Goal: Information Seeking & Learning: Learn about a topic

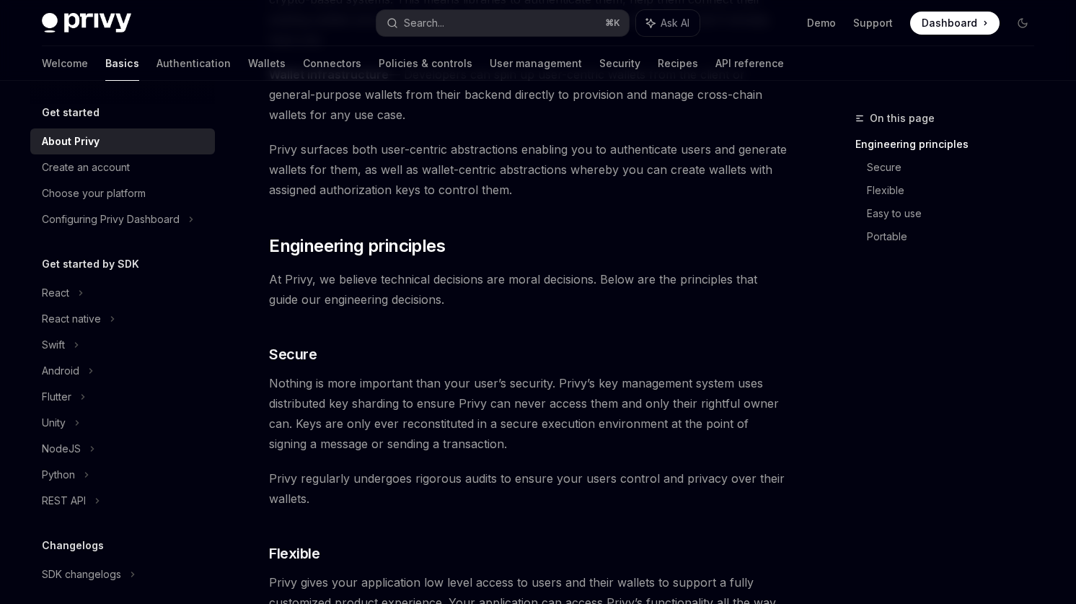
scroll to position [323, 0]
click at [658, 59] on link "Recipes" at bounding box center [678, 63] width 40 height 35
type textarea "*"
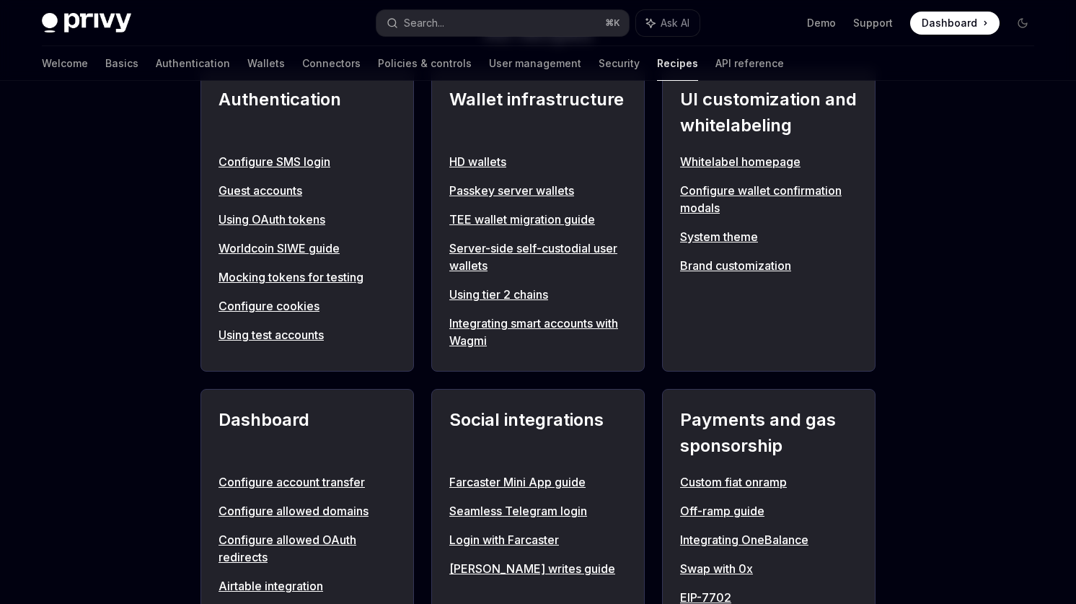
scroll to position [587, 0]
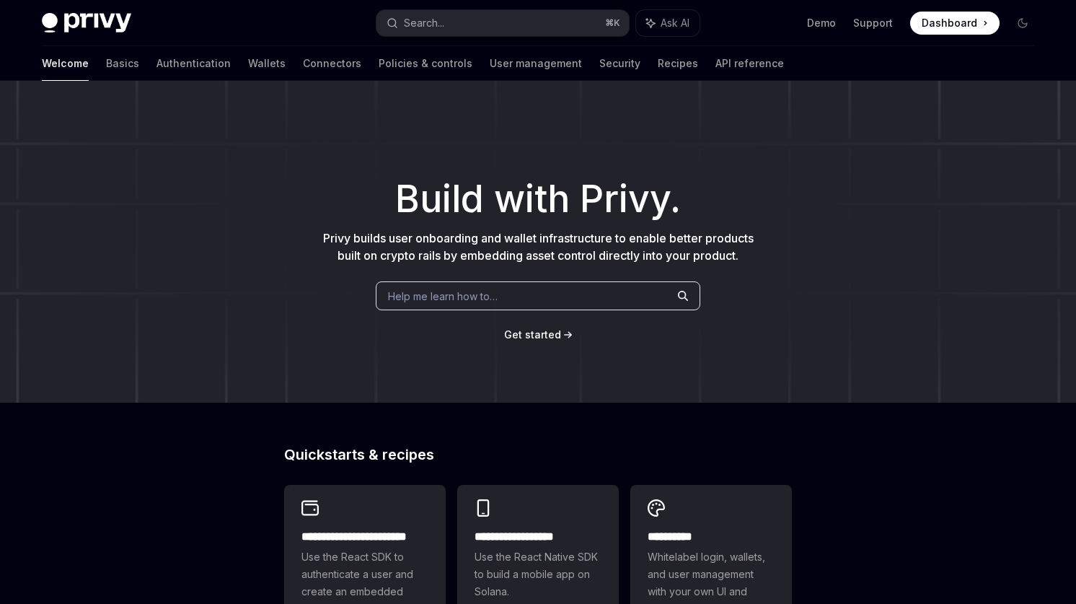
scroll to position [536, 0]
